Goal: Task Accomplishment & Management: Complete application form

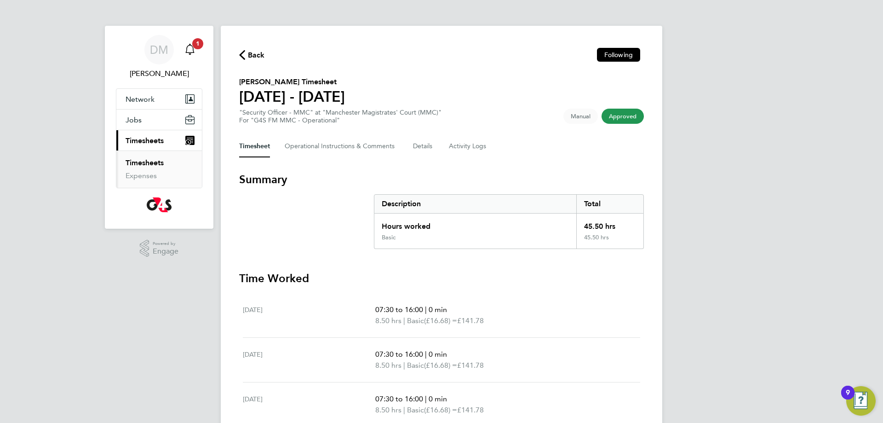
click at [195, 46] on span "1" at bounding box center [197, 43] width 11 height 11
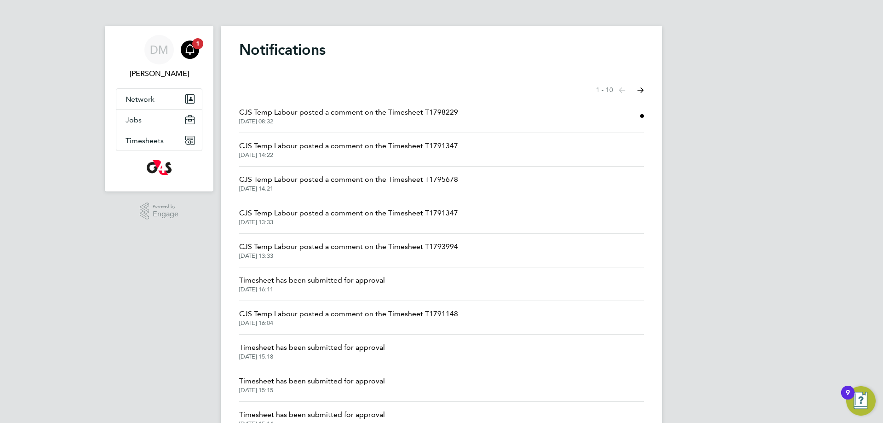
click at [409, 113] on span "CJS Temp Labour posted a comment on the Timesheet T1798229" at bounding box center [348, 112] width 219 height 11
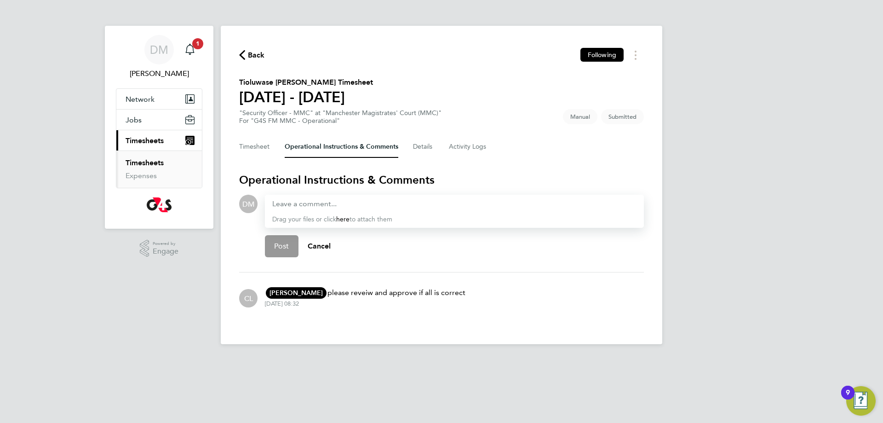
click at [241, 52] on icon "button" at bounding box center [242, 55] width 6 height 10
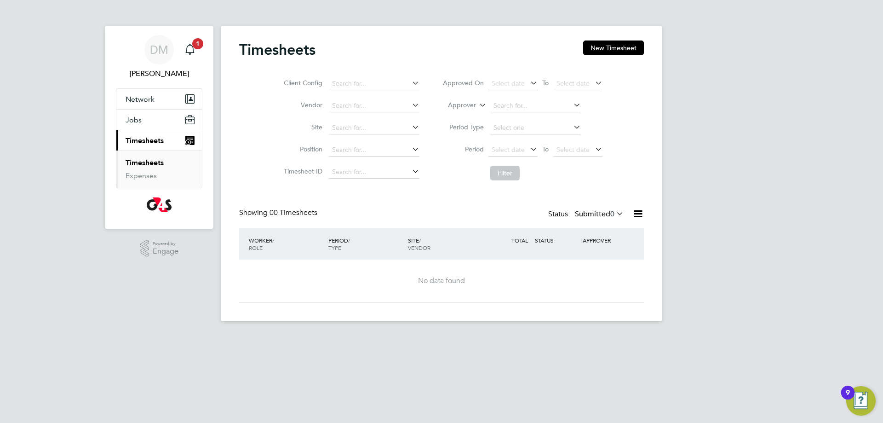
click at [148, 143] on span "Timesheets" at bounding box center [145, 140] width 38 height 9
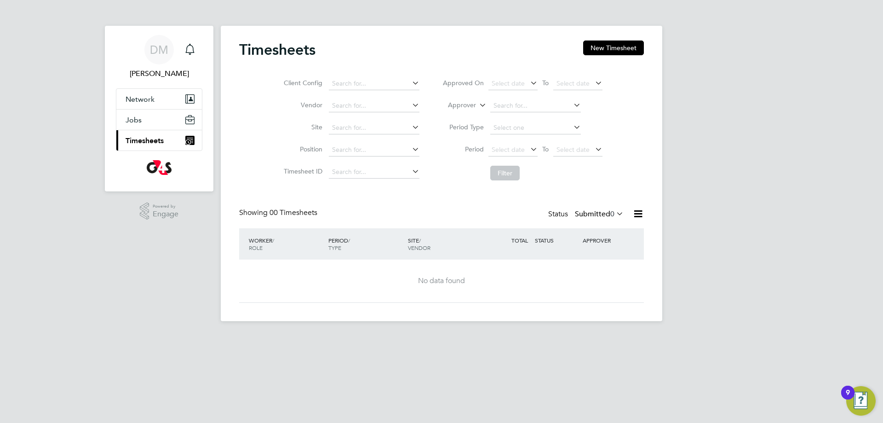
click at [154, 138] on span "Timesheets" at bounding box center [145, 140] width 38 height 9
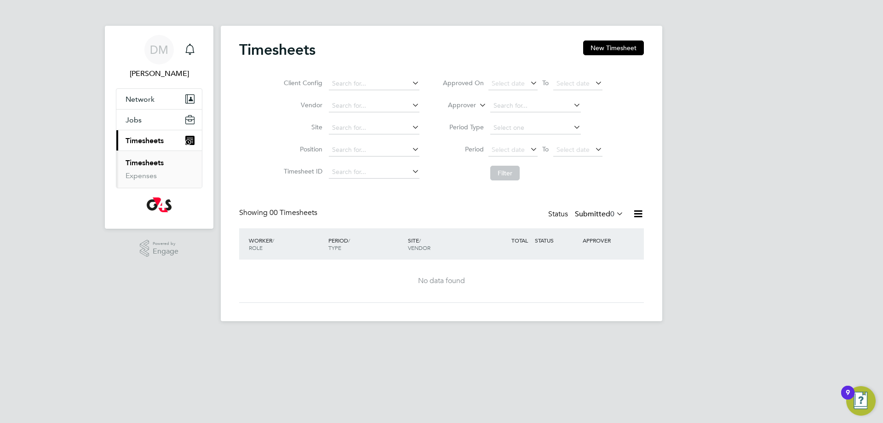
click at [141, 165] on link "Timesheets" at bounding box center [145, 162] width 38 height 9
click at [599, 48] on button "New Timesheet" at bounding box center [613, 47] width 61 height 15
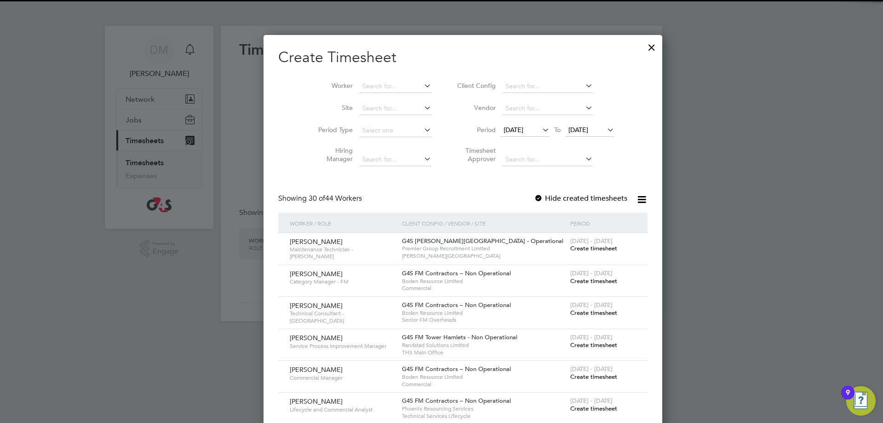
scroll to position [1200, 356]
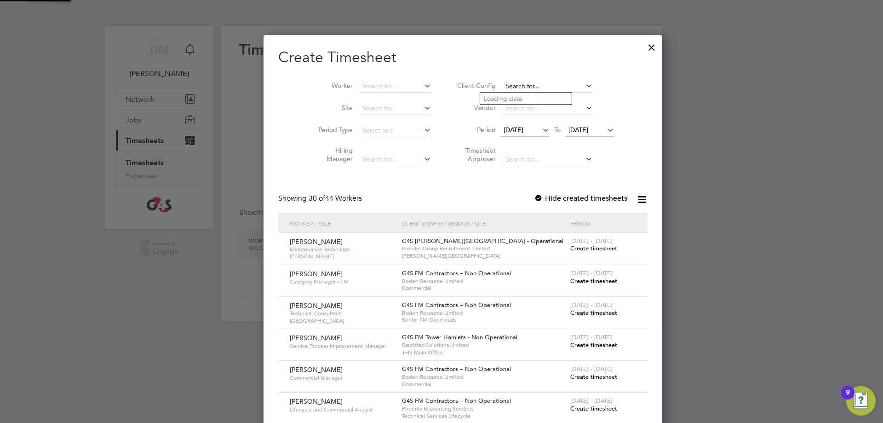
click at [502, 80] on input at bounding box center [547, 86] width 91 height 13
click at [506, 106] on li "G4S FM MMC - Operational" at bounding box center [530, 111] width 100 height 12
type input "G4S FM MMC - Operational"
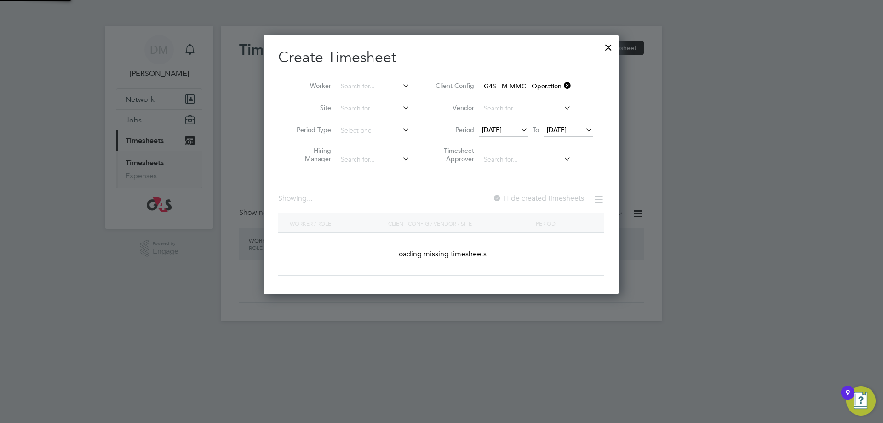
scroll to position [344, 356]
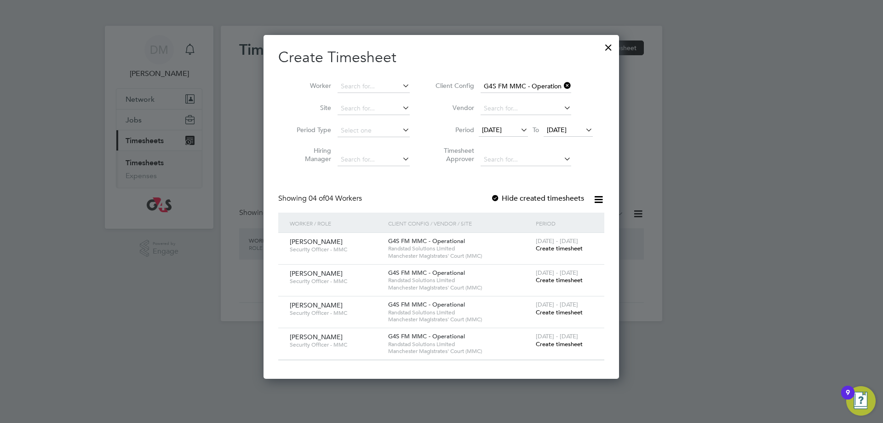
click at [488, 128] on span "[DATE]" at bounding box center [492, 130] width 20 height 8
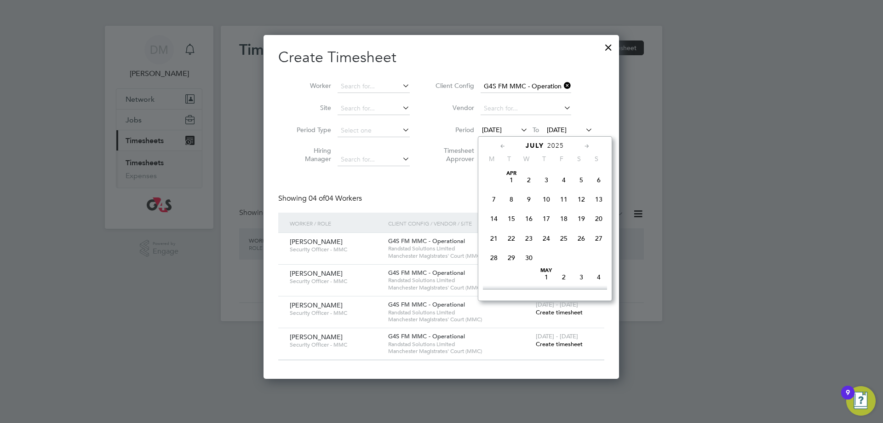
scroll to position [358, 0]
click at [494, 257] on span "4" at bounding box center [493, 248] width 17 height 17
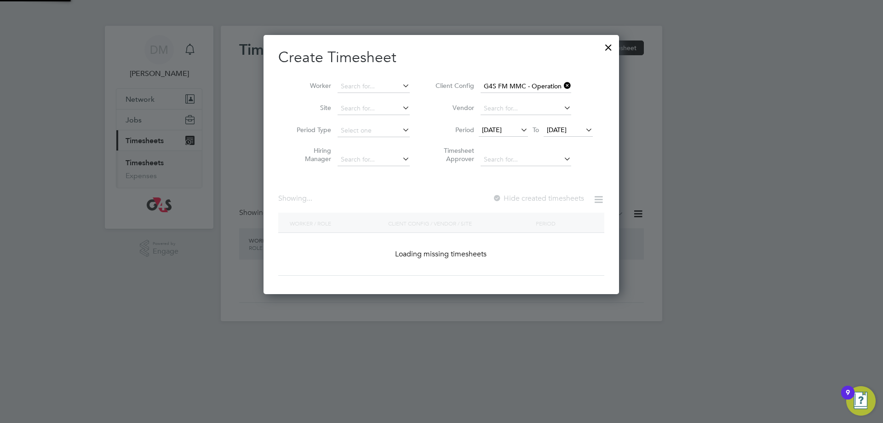
scroll to position [344, 356]
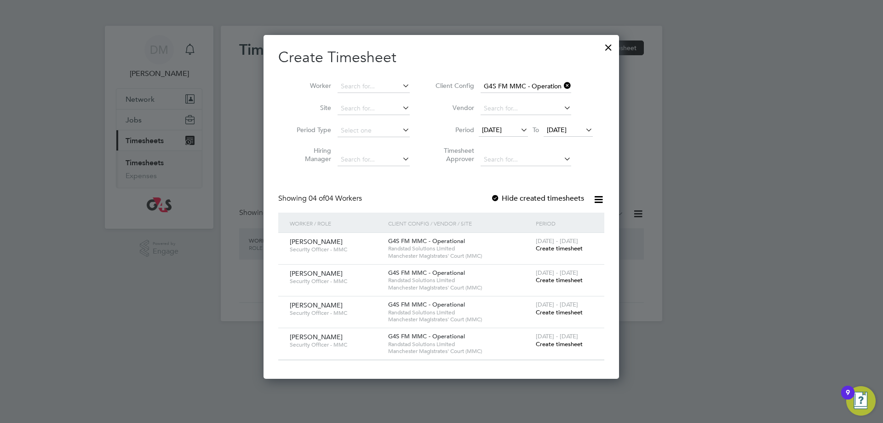
click at [563, 129] on span "[DATE]" at bounding box center [557, 130] width 20 height 8
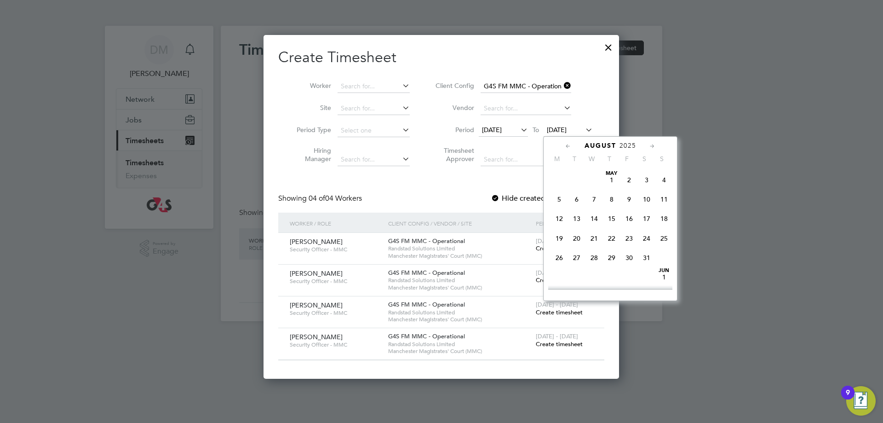
scroll to position [298, 0]
click at [631, 218] on span "8" at bounding box center [628, 210] width 17 height 17
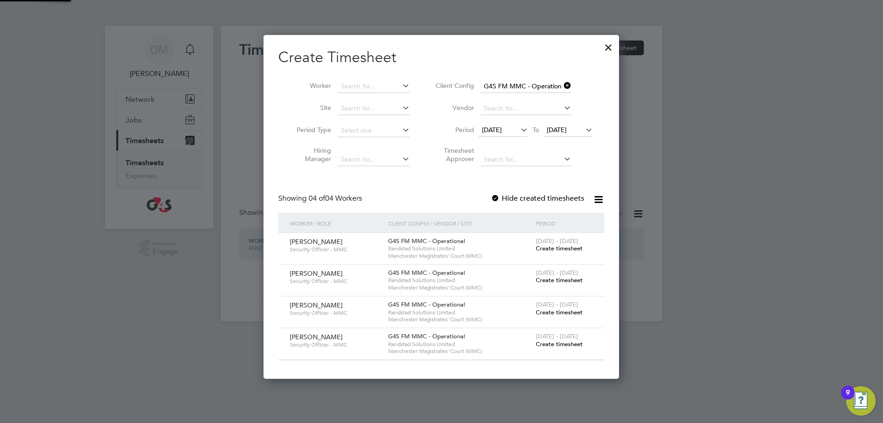
scroll to position [344, 356]
click at [493, 197] on div at bounding box center [495, 198] width 9 height 9
click at [496, 198] on div at bounding box center [495, 198] width 9 height 9
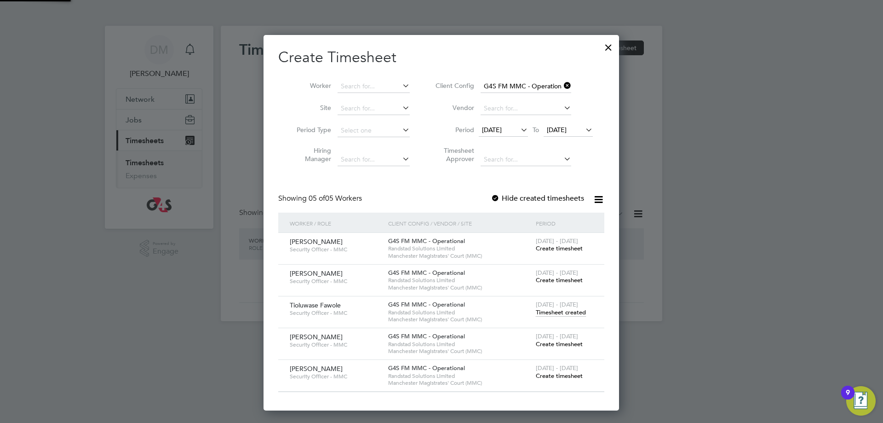
scroll to position [375, 356]
click at [568, 313] on span "Timesheet created" at bounding box center [561, 312] width 50 height 8
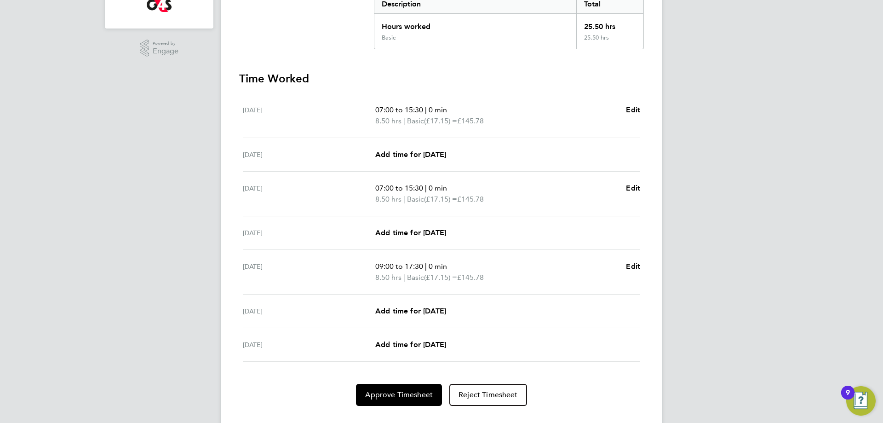
scroll to position [220, 0]
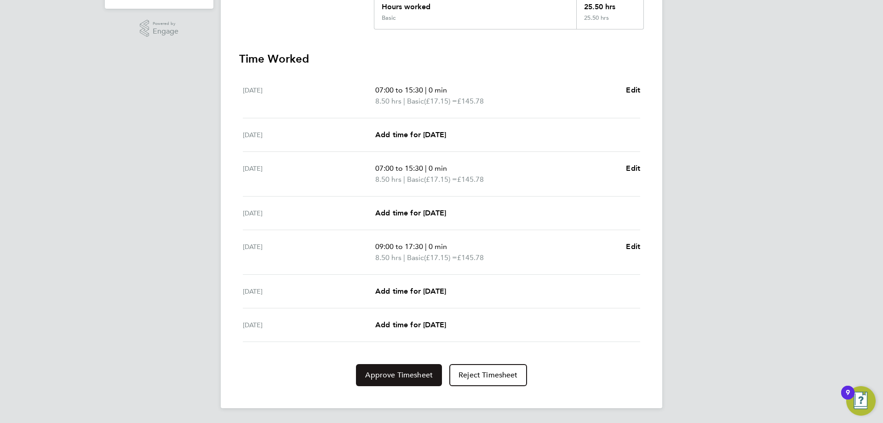
click at [398, 372] on span "Approve Timesheet" at bounding box center [399, 374] width 68 height 9
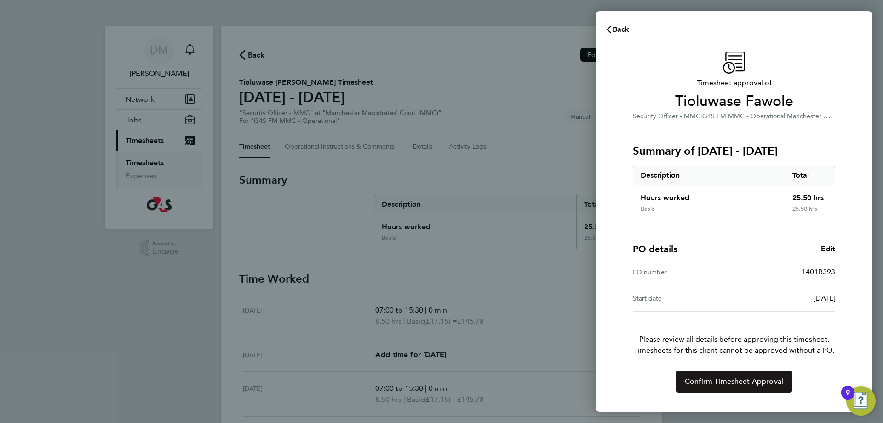
click at [747, 376] on button "Confirm Timesheet Approval" at bounding box center [734, 381] width 117 height 22
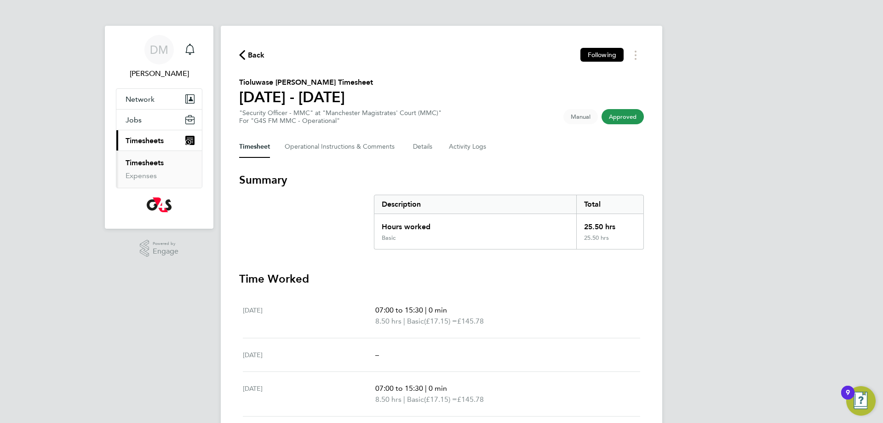
click at [243, 57] on icon "button" at bounding box center [242, 55] width 6 height 10
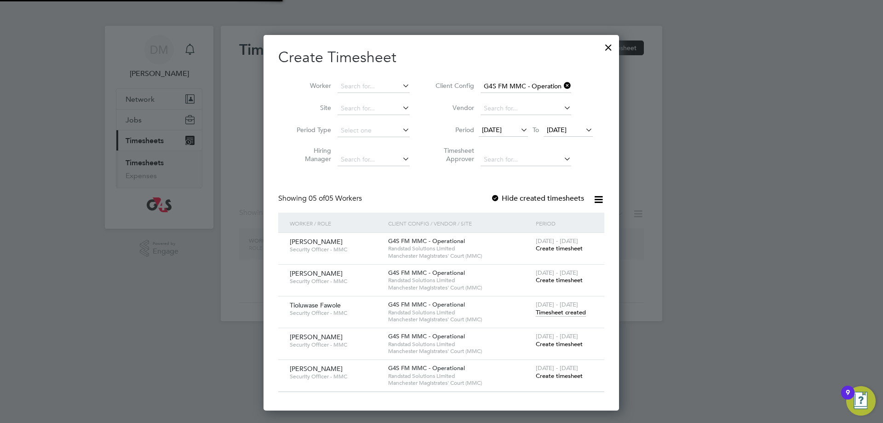
scroll to position [375, 356]
click at [609, 42] on div at bounding box center [608, 45] width 17 height 17
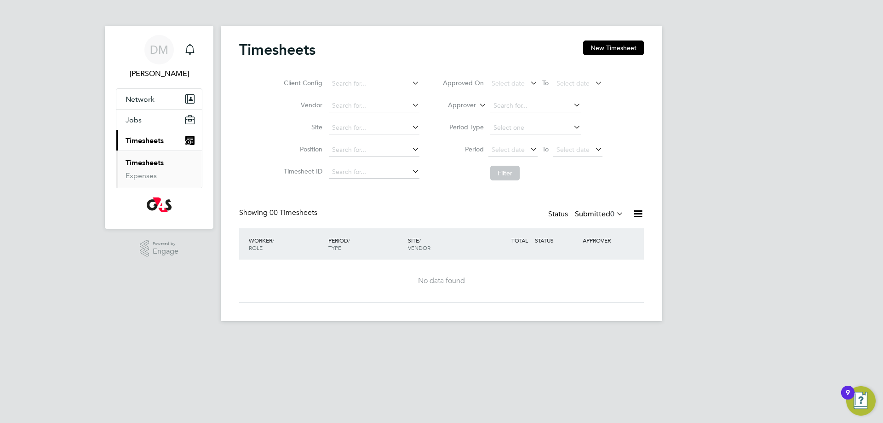
click at [141, 138] on span "Timesheets" at bounding box center [145, 140] width 38 height 9
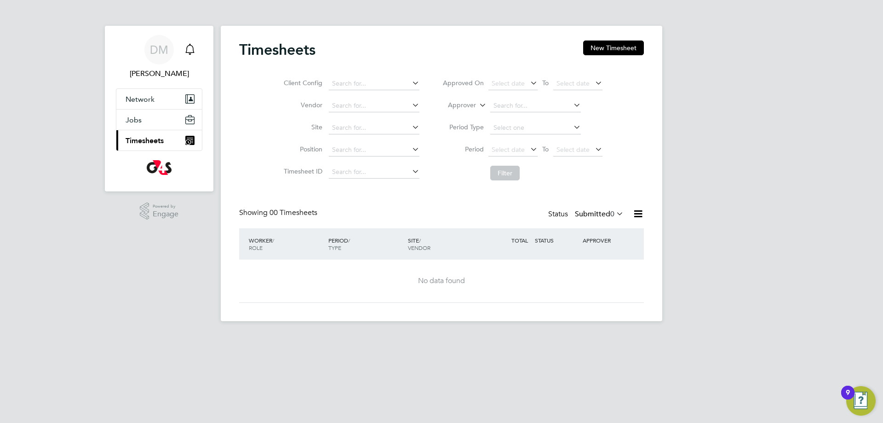
click at [191, 45] on icon "Main navigation" at bounding box center [189, 49] width 11 height 11
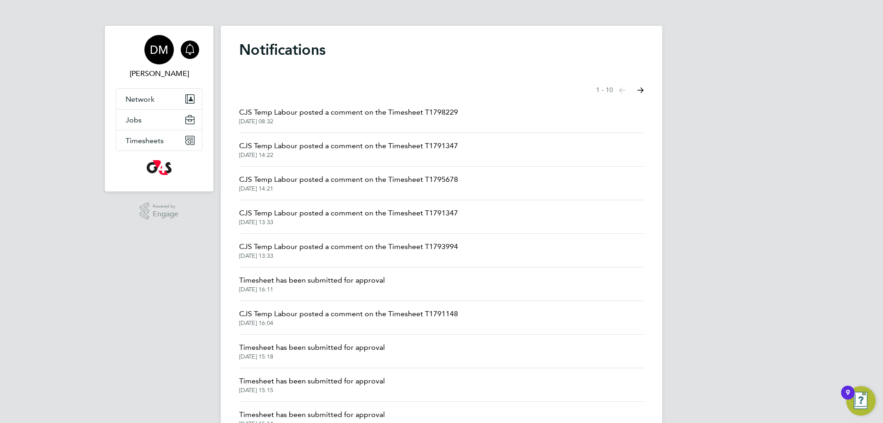
click at [154, 49] on span "DM" at bounding box center [159, 50] width 18 height 12
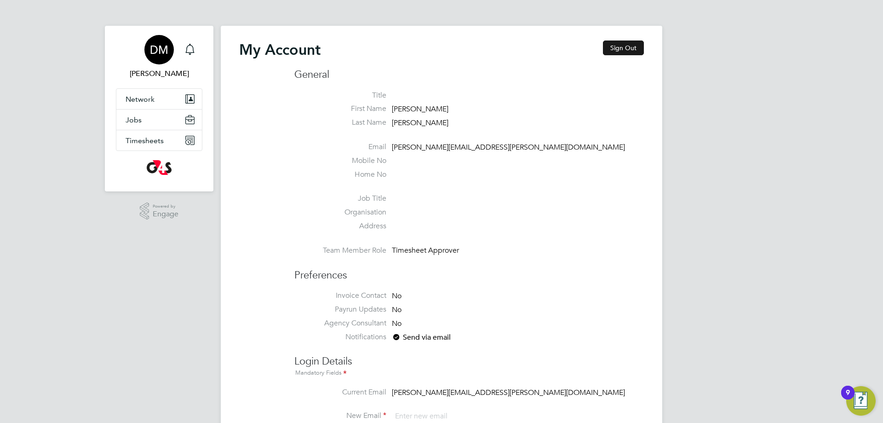
click at [615, 48] on button "Sign Out" at bounding box center [623, 47] width 41 height 15
